Goal: Information Seeking & Learning: Check status

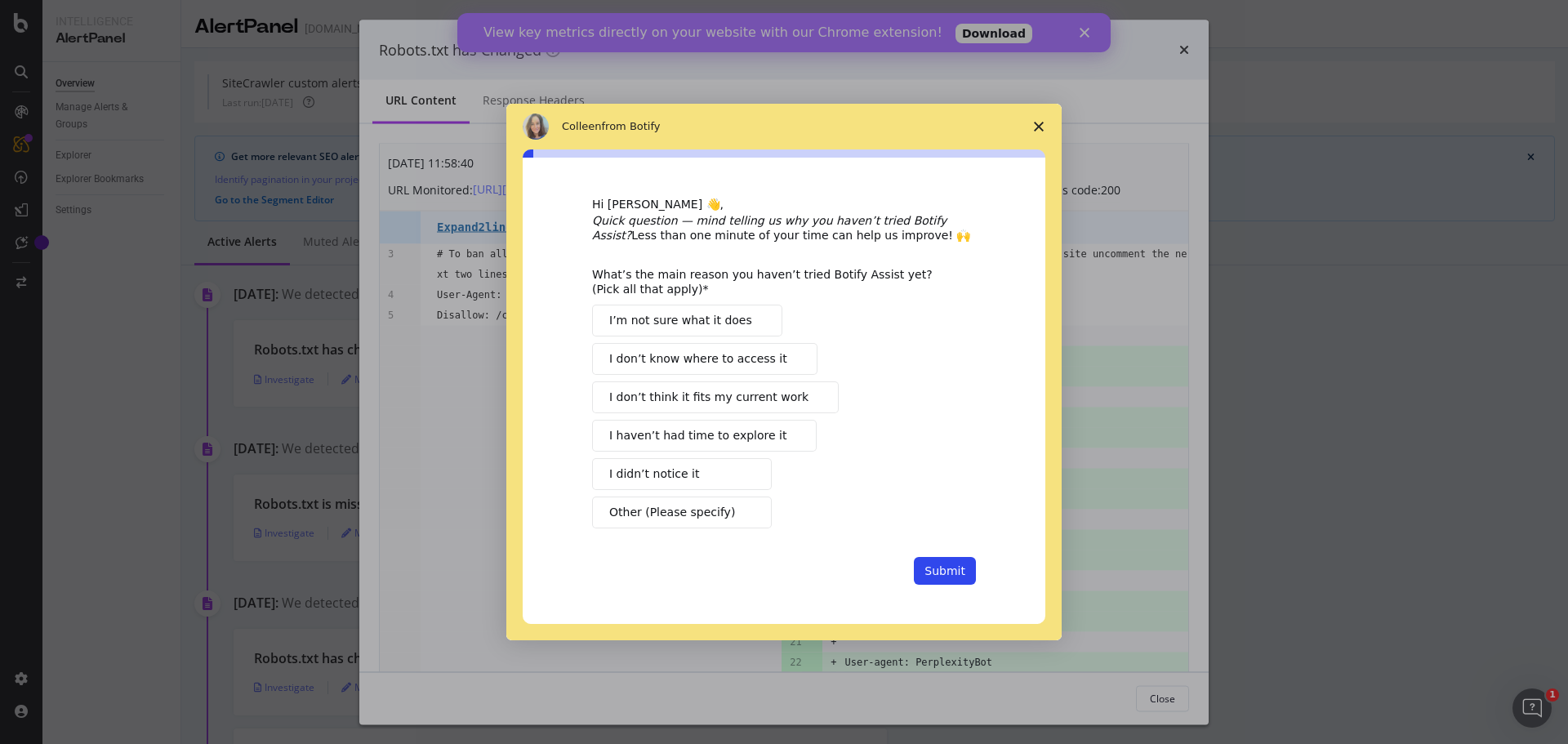
click at [1034, 127] on span "Close survey" at bounding box center [1039, 126] width 46 height 46
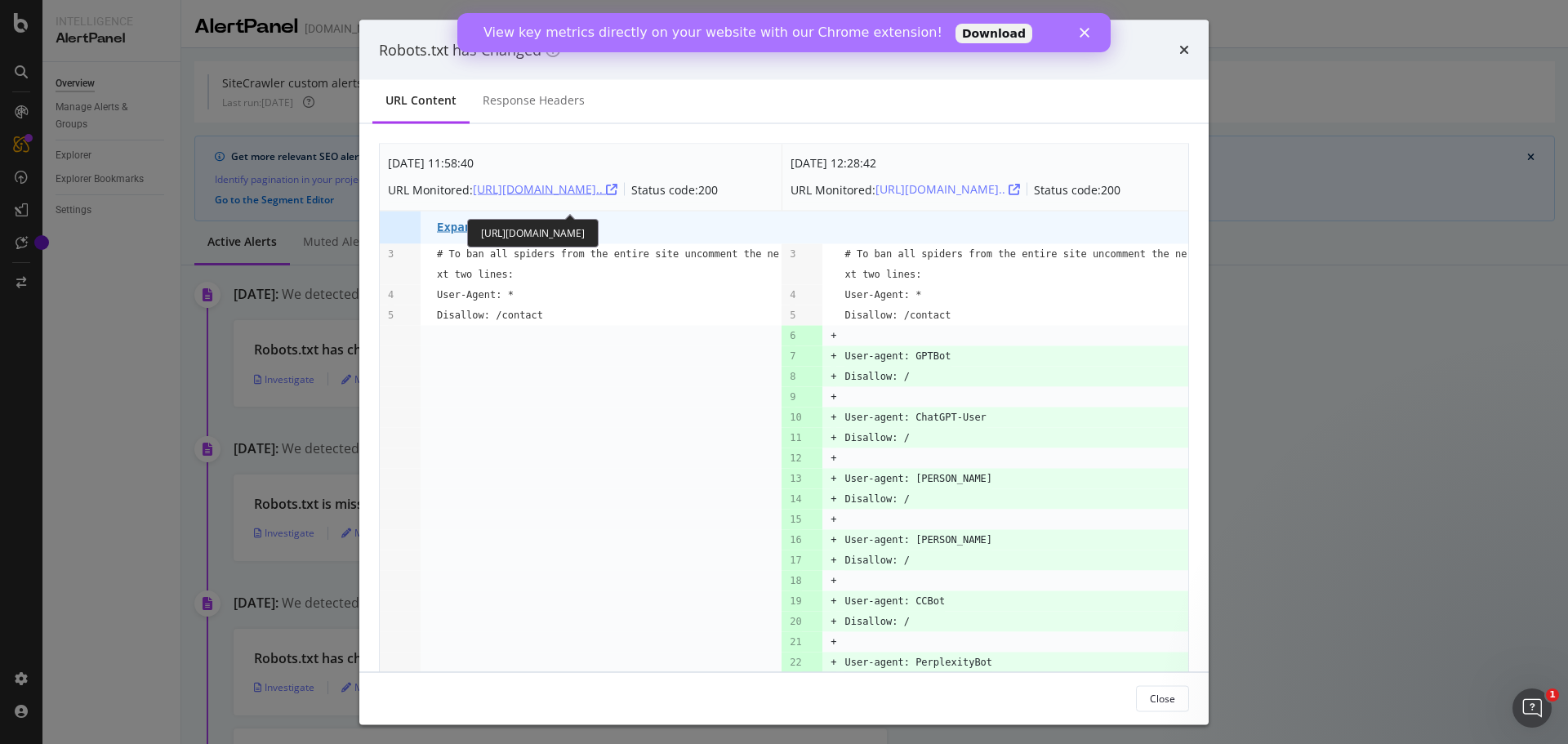
click at [606, 195] on icon "modal" at bounding box center [611, 189] width 11 height 11
click at [1009, 195] on icon "modal" at bounding box center [1014, 189] width 11 height 11
